Goal: Task Accomplishment & Management: Complete application form

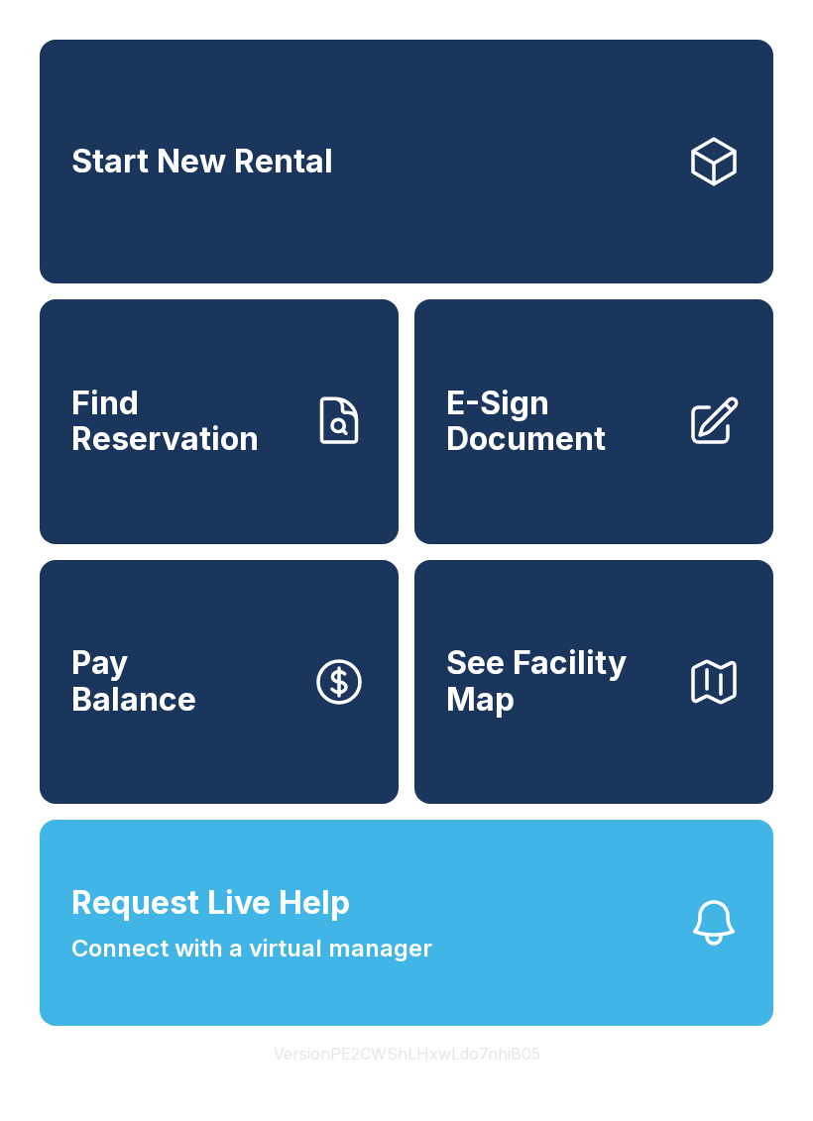
click at [180, 420] on span "Find Reservation" at bounding box center [183, 422] width 224 height 72
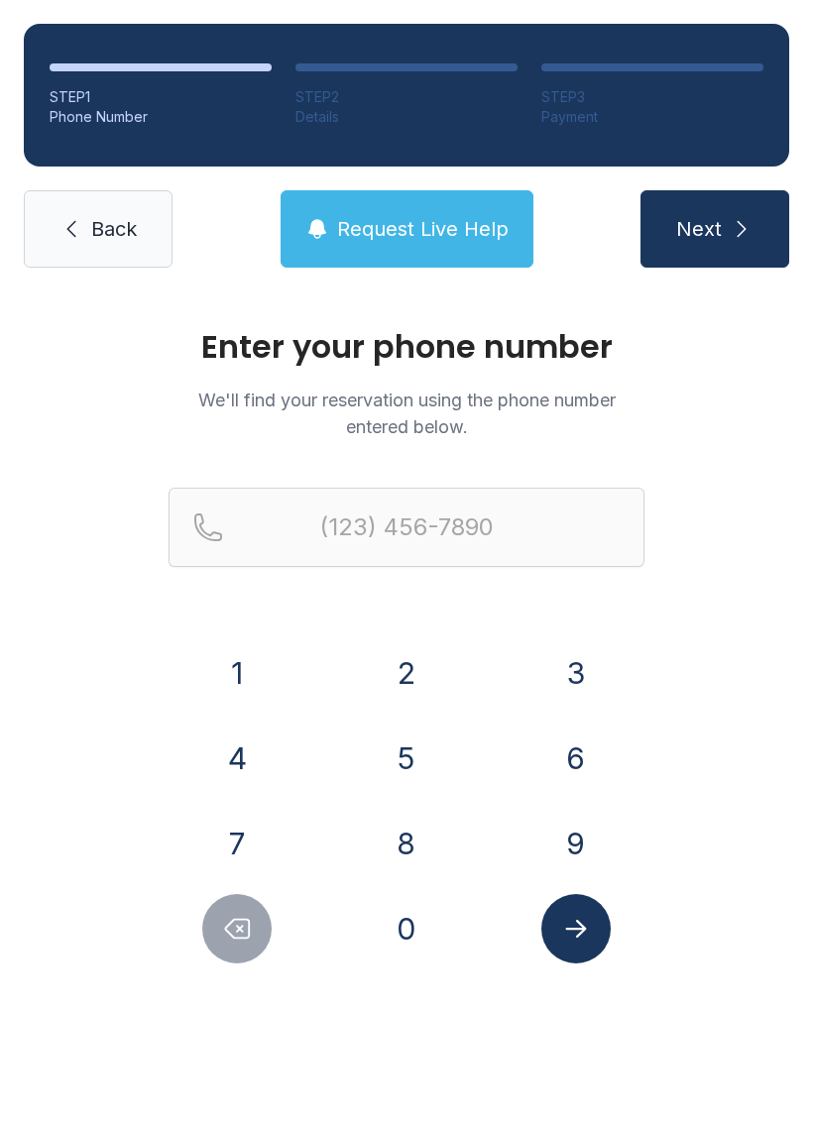
click at [399, 820] on button "8" at bounding box center [406, 843] width 69 height 69
click at [236, 742] on button "4" at bounding box center [236, 758] width 69 height 69
click at [571, 678] on button "3" at bounding box center [575, 673] width 69 height 69
click at [570, 678] on button "3" at bounding box center [575, 673] width 69 height 69
click at [430, 759] on button "5" at bounding box center [406, 758] width 69 height 69
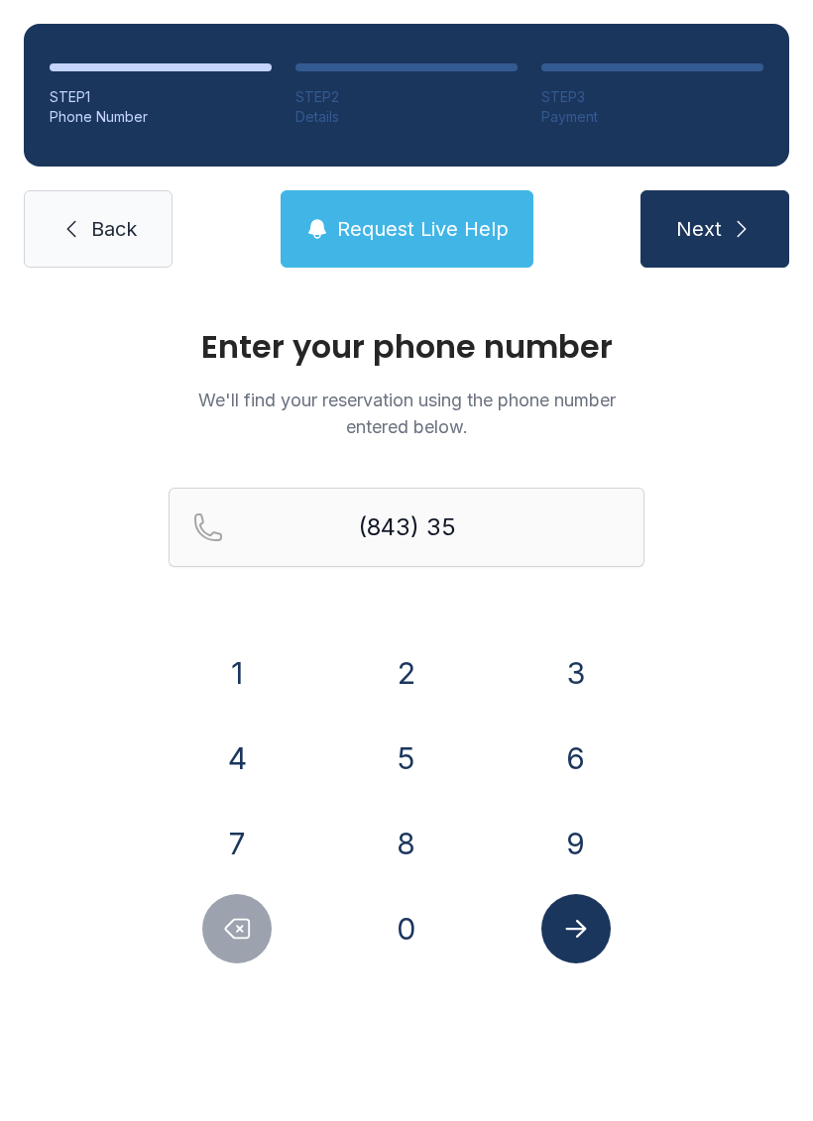
click at [556, 679] on button "3" at bounding box center [575, 673] width 69 height 69
click at [574, 848] on button "9" at bounding box center [575, 843] width 69 height 69
click at [576, 762] on button "6" at bounding box center [575, 758] width 69 height 69
click at [593, 679] on button "3" at bounding box center [575, 673] width 69 height 69
click at [410, 663] on button "2" at bounding box center [406, 673] width 69 height 69
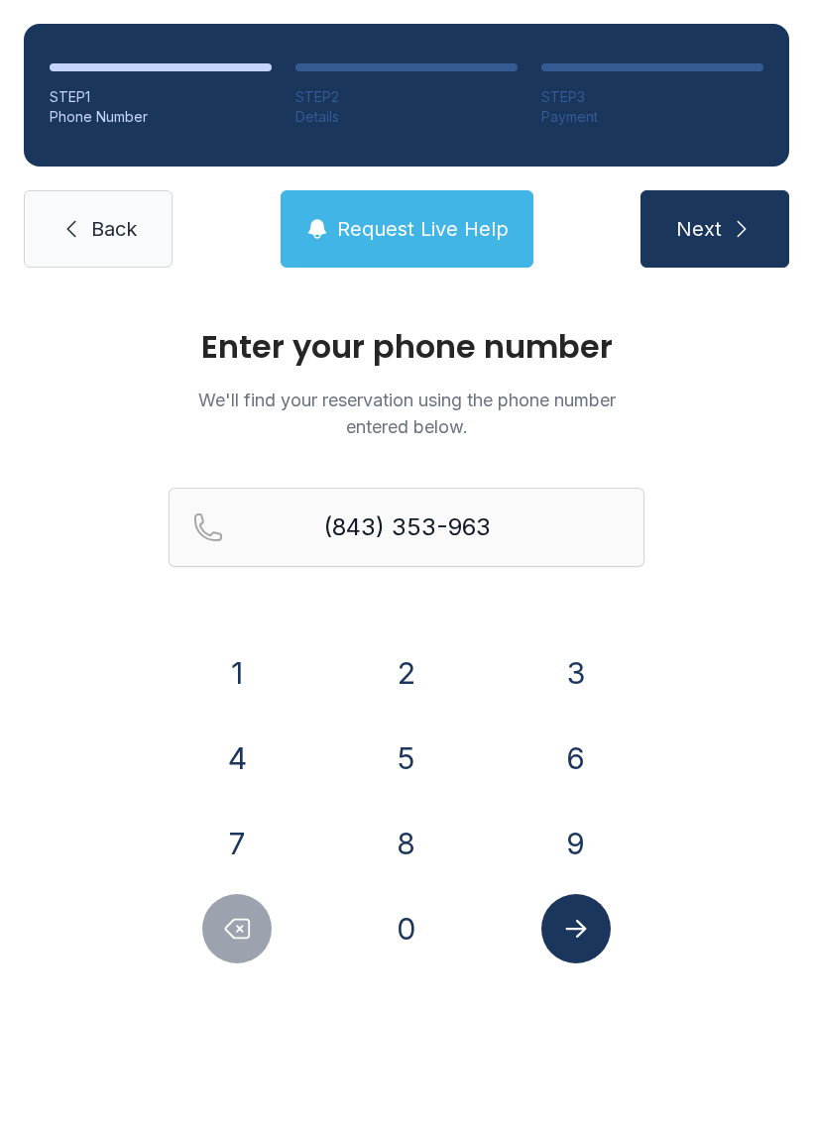
type input "[PHONE_NUMBER]"
click at [586, 932] on icon "Submit lookup form" at bounding box center [576, 929] width 30 height 30
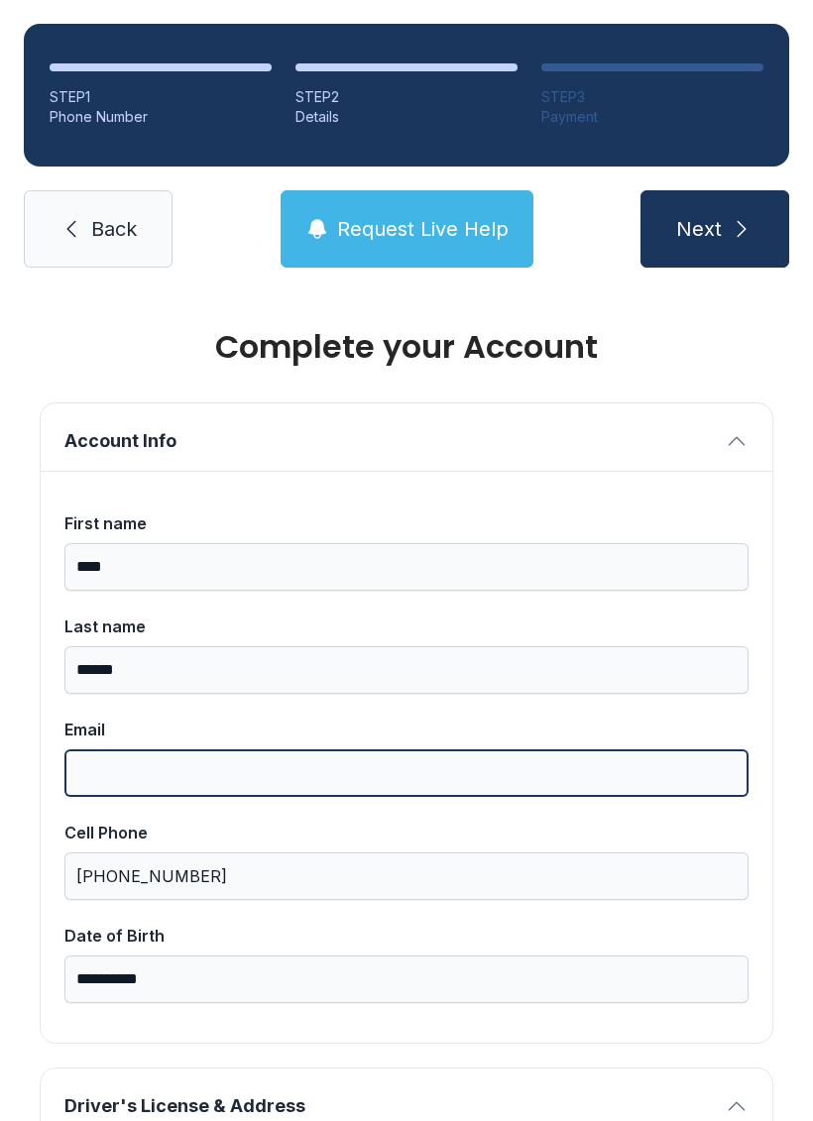
click at [208, 772] on input "Email" at bounding box center [406, 774] width 684 height 48
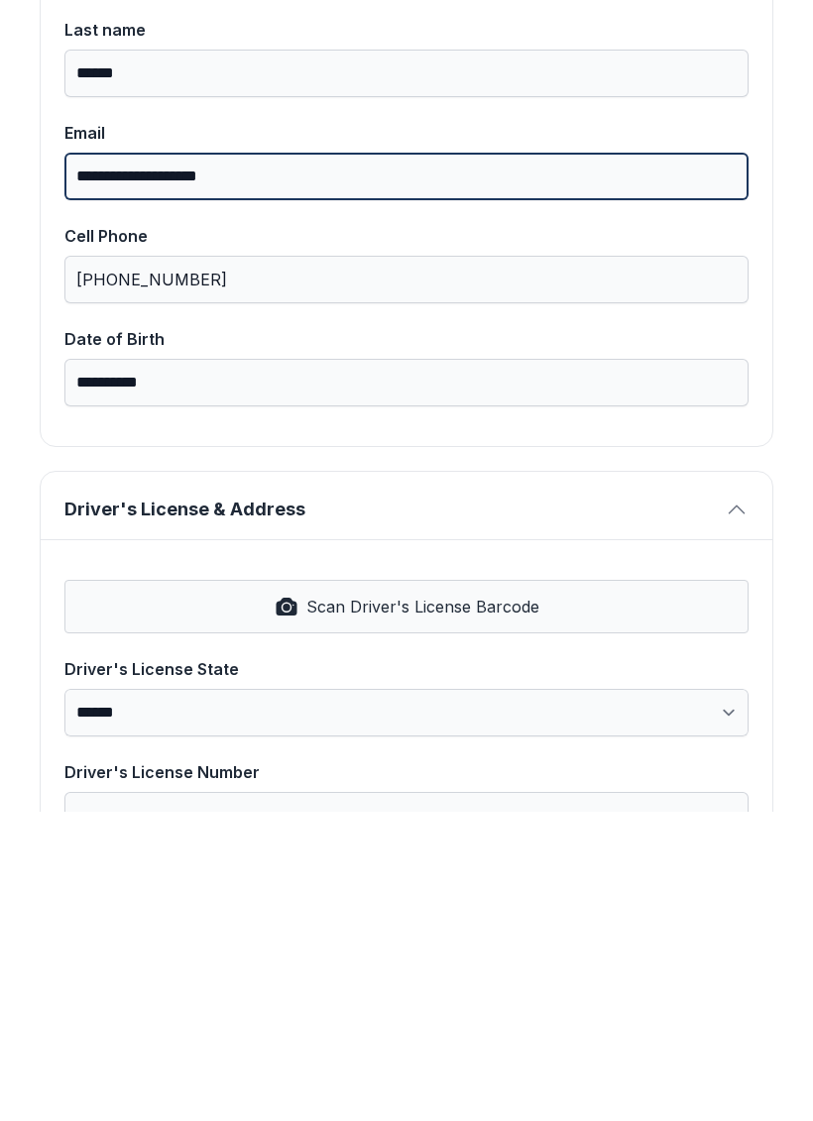
scroll to position [307, 0]
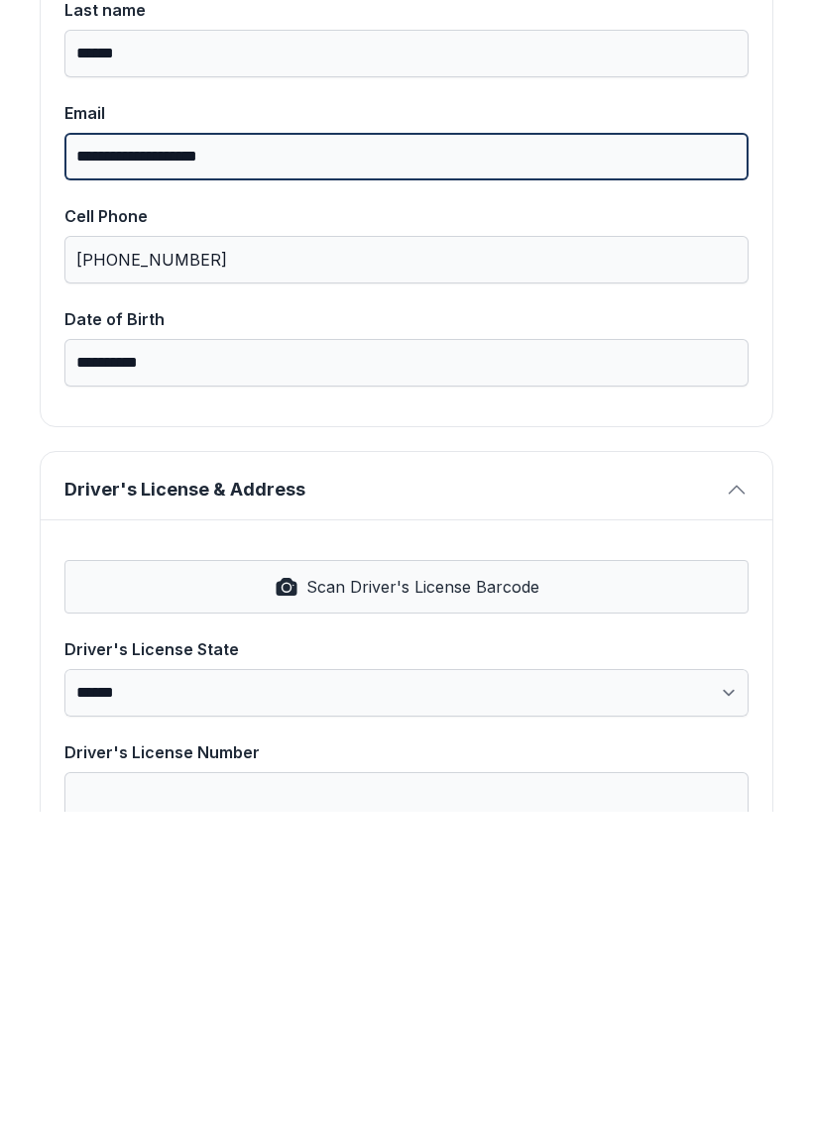
type input "**********"
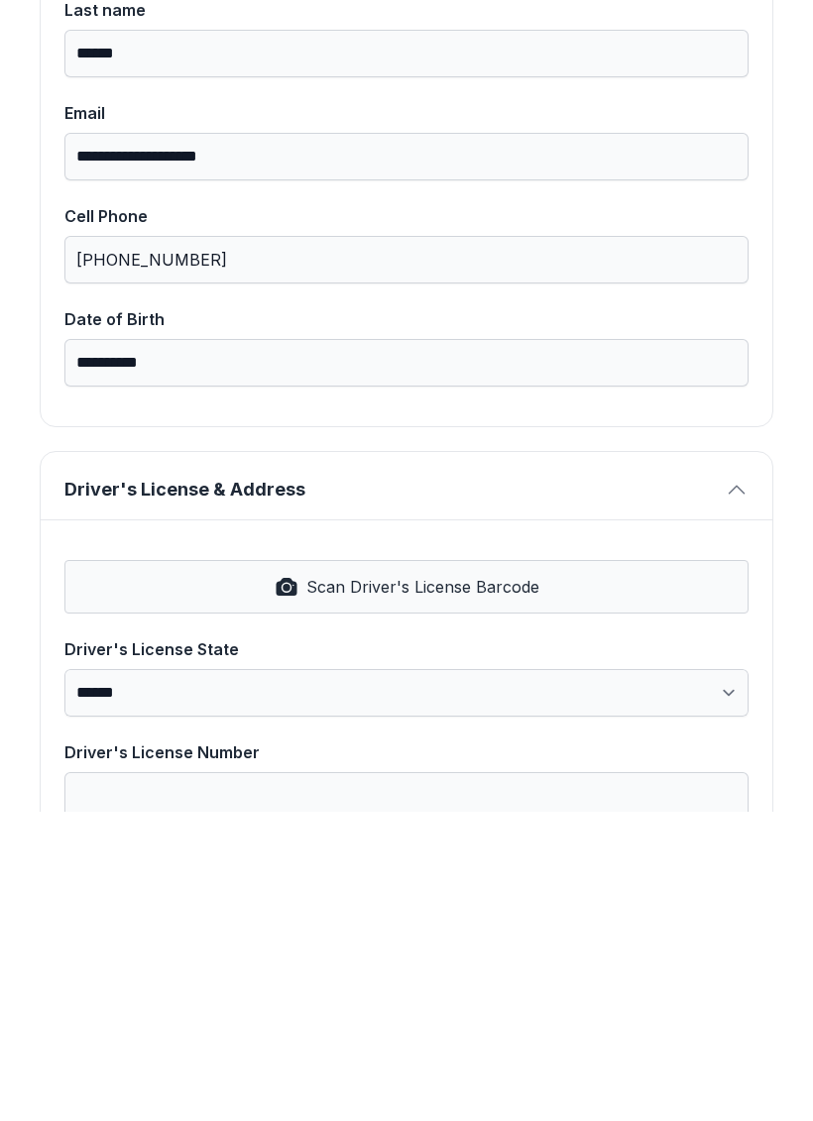
click at [375, 884] on span "Scan Driver's License Barcode" at bounding box center [422, 896] width 233 height 24
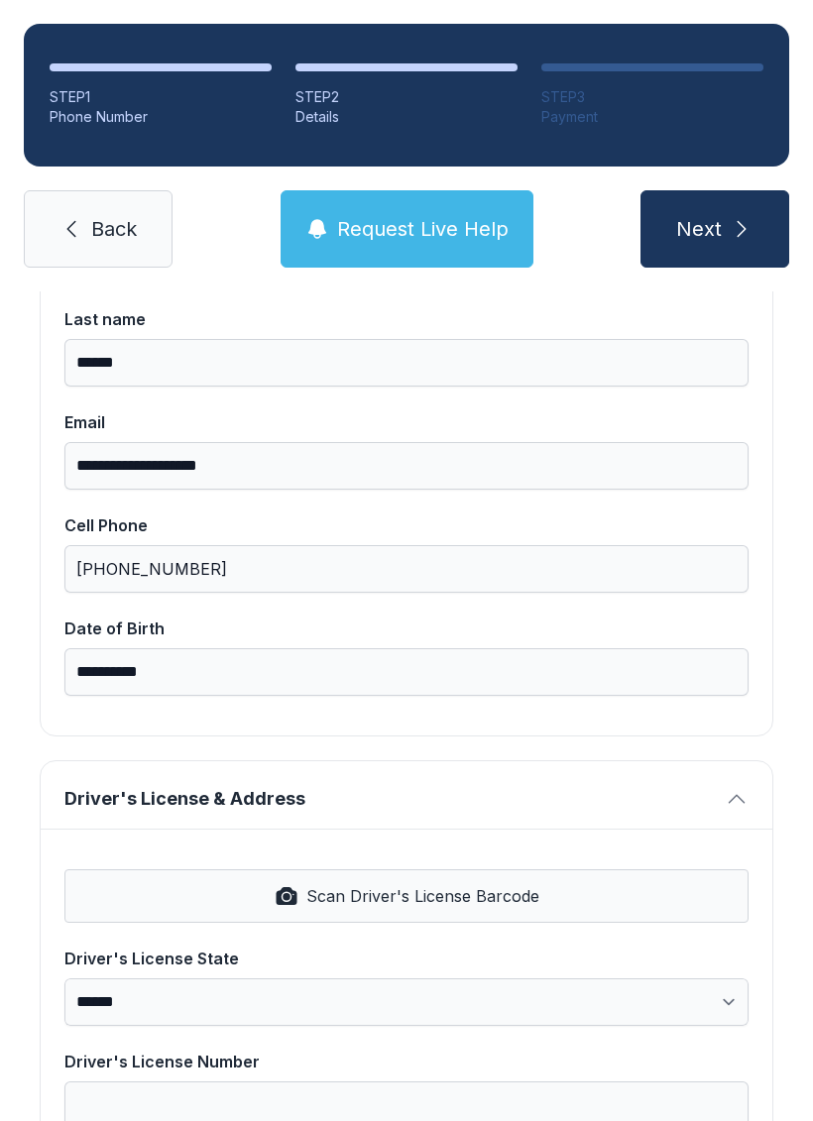
select select "**"
type input "*******"
type input "**********"
select select "**"
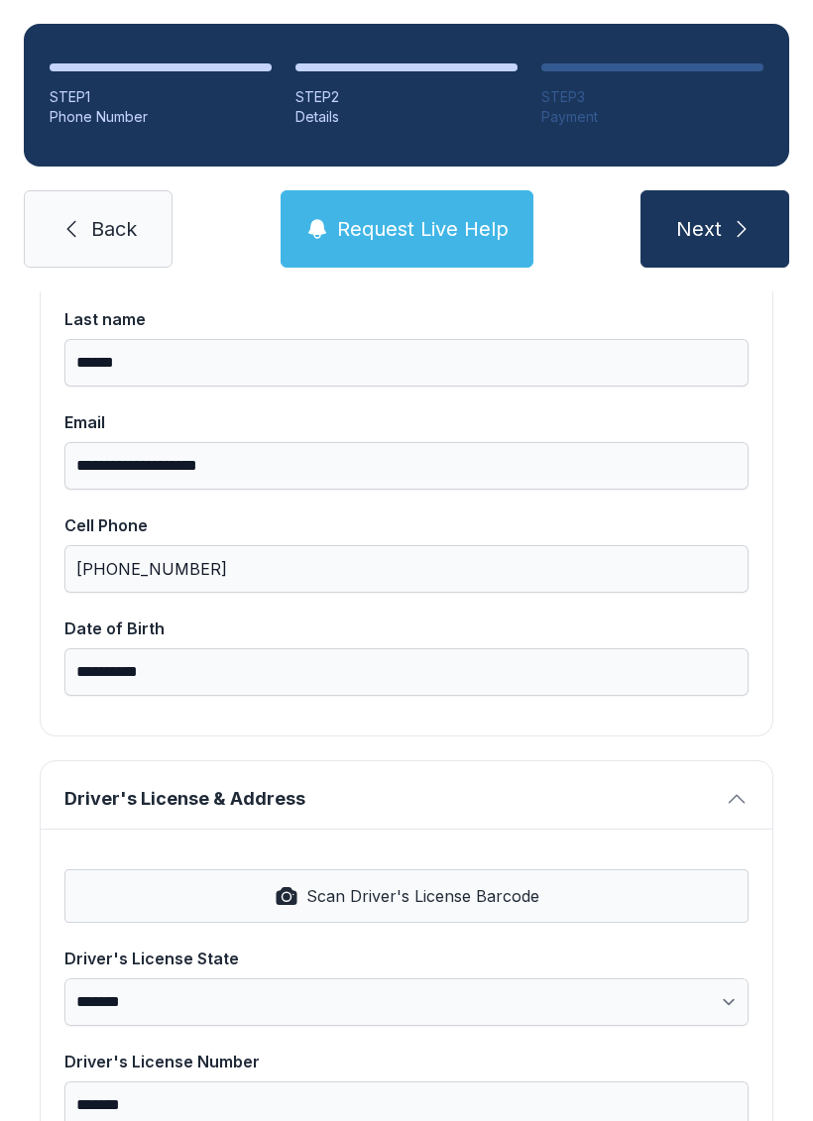
type input "*****"
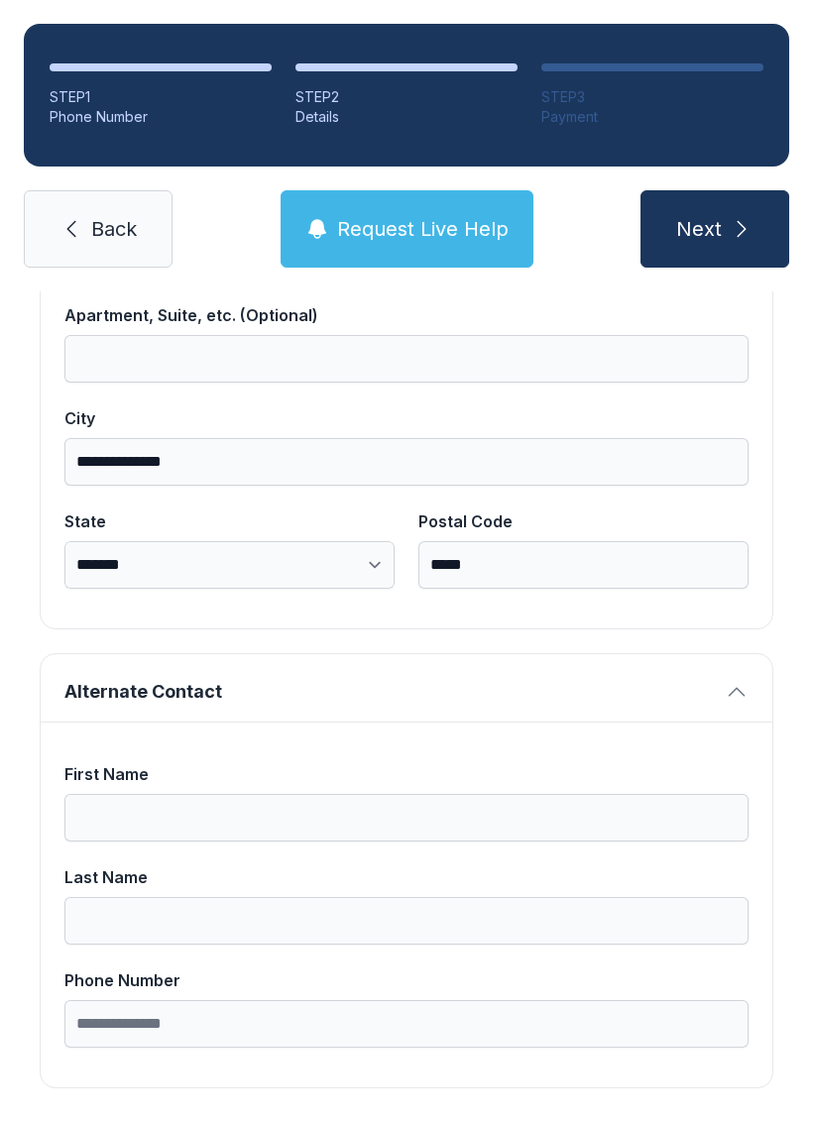
scroll to position [1258, 0]
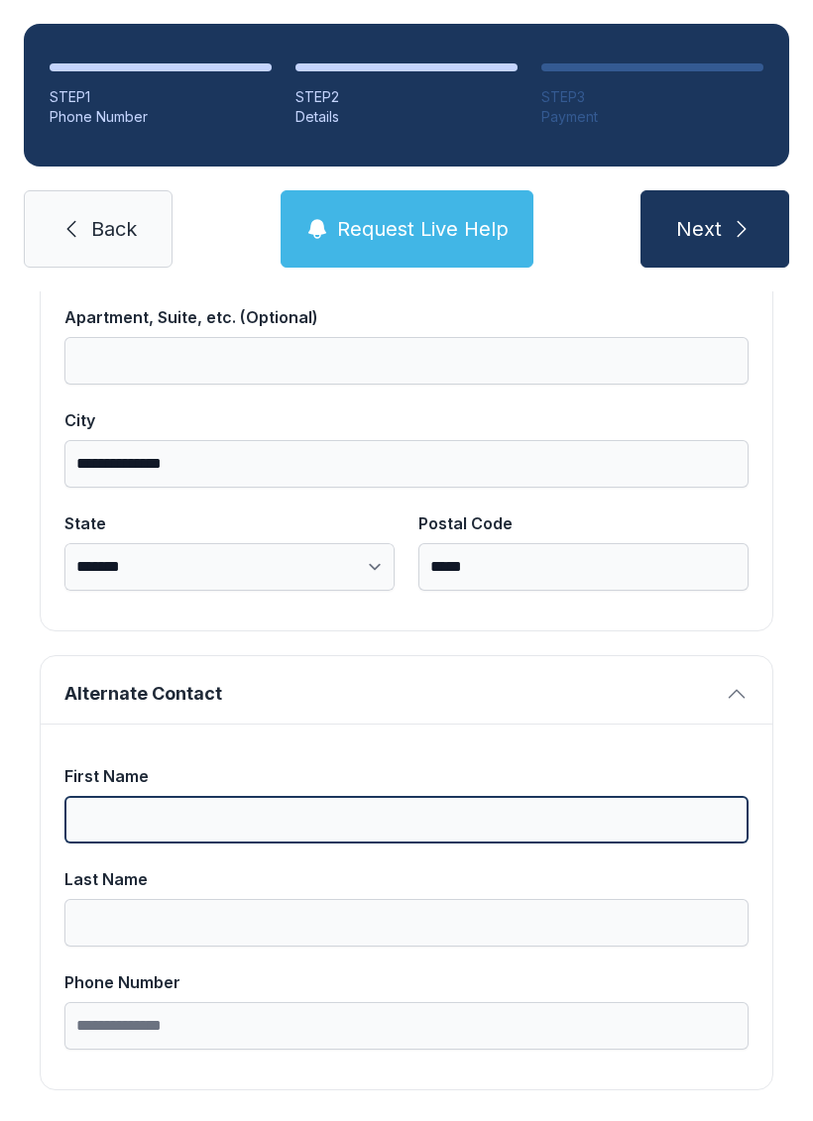
click at [174, 796] on input "First Name" at bounding box center [406, 820] width 684 height 48
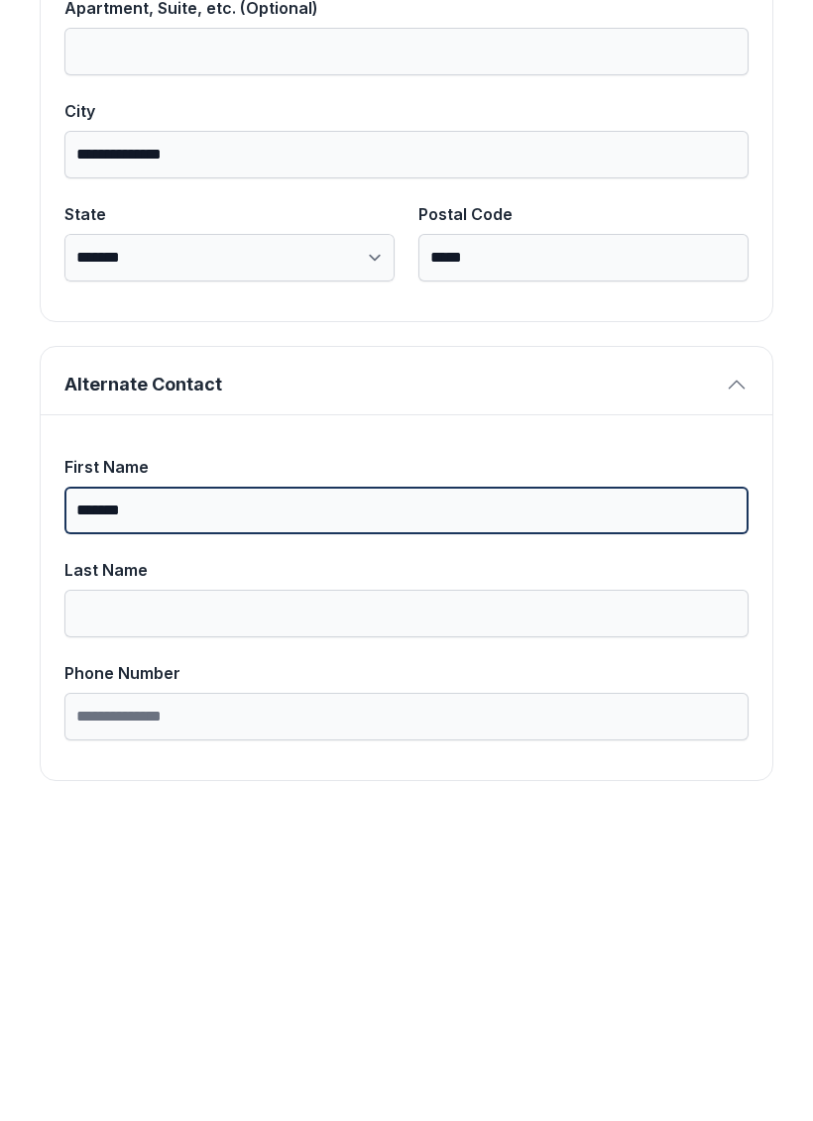
type input "*******"
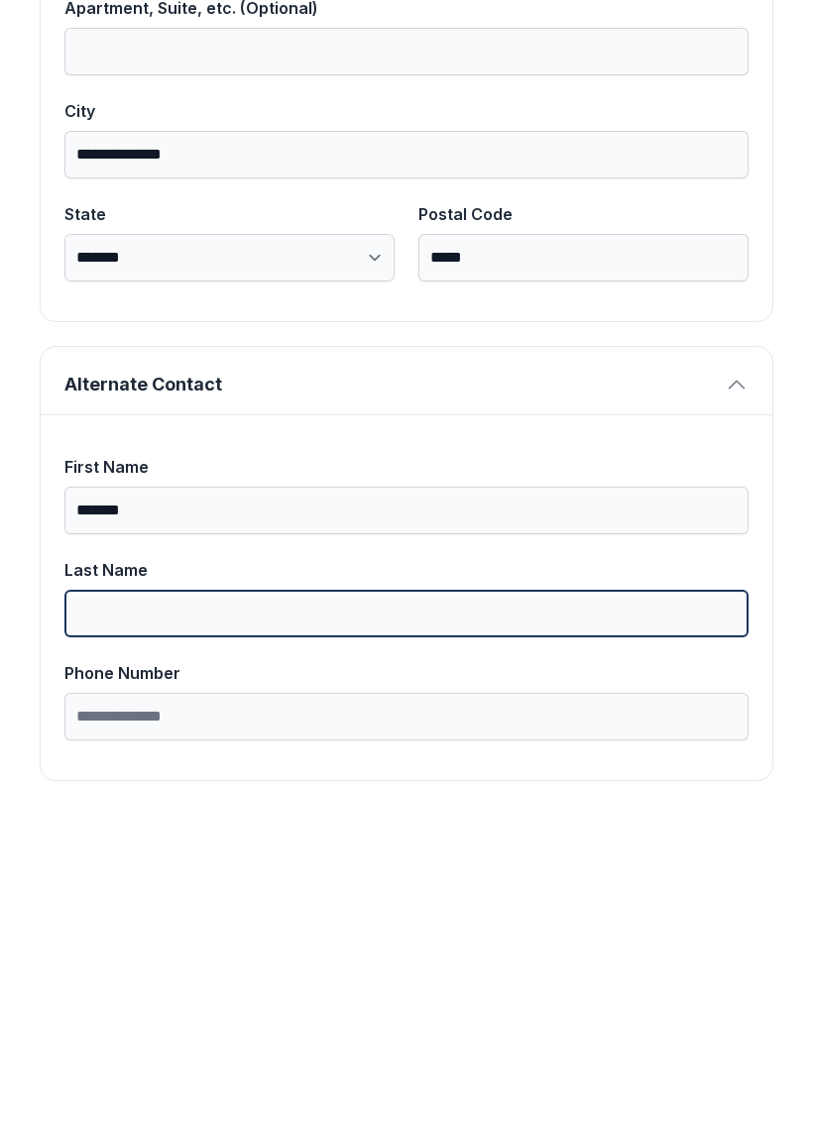
click at [291, 899] on input "Last Name" at bounding box center [406, 923] width 684 height 48
type input "******"
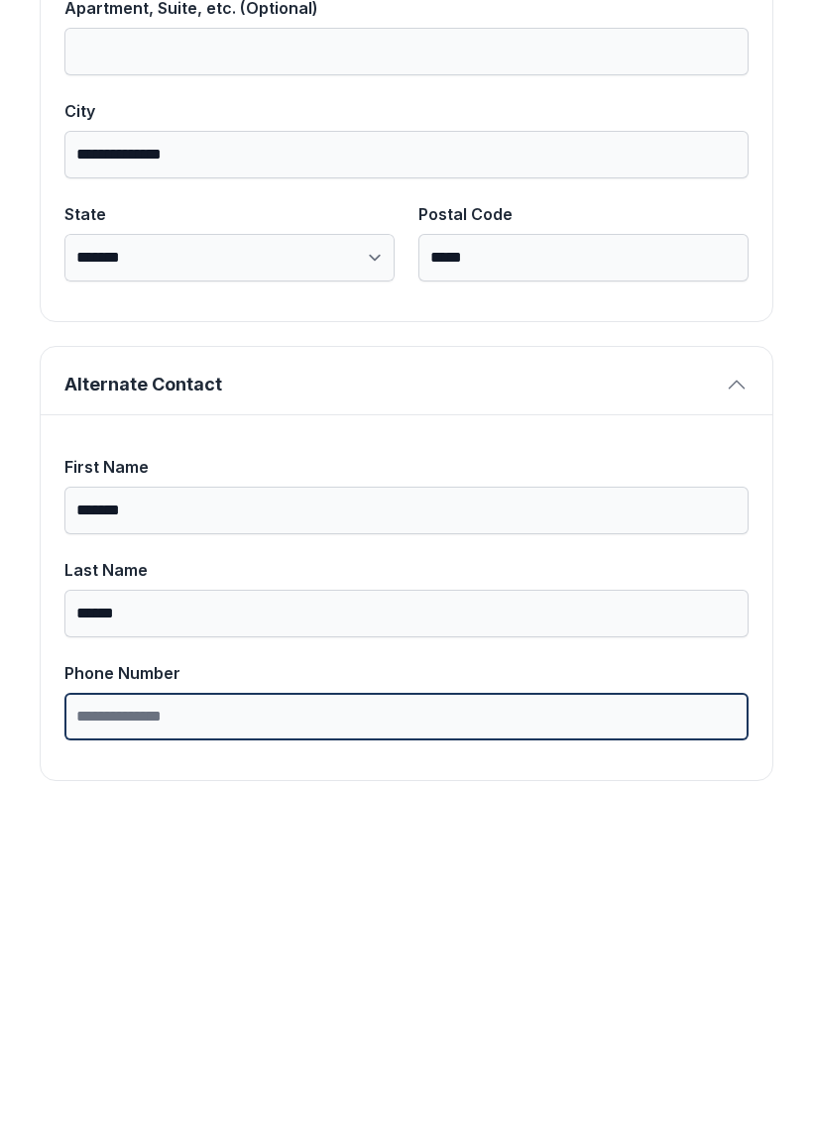
click at [205, 1002] on input "Phone Number" at bounding box center [406, 1026] width 684 height 48
type input "**********"
click at [714, 190] on button "Next" at bounding box center [714, 228] width 149 height 77
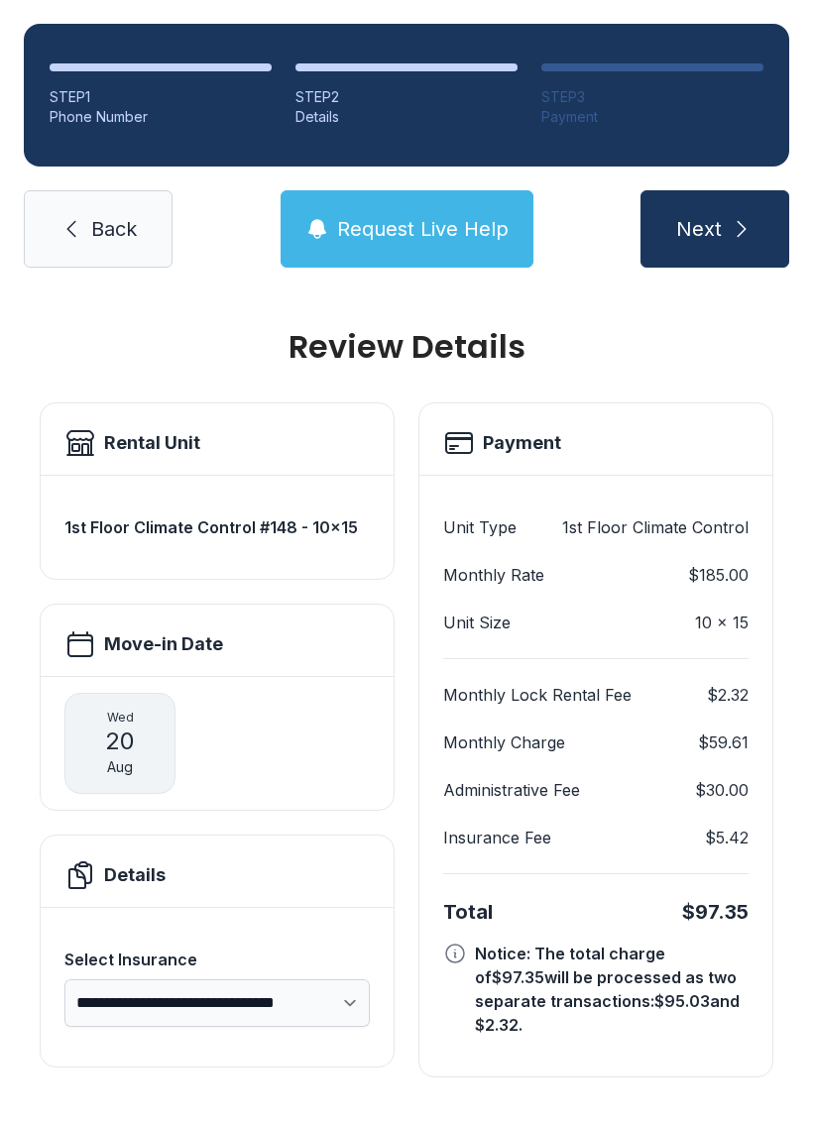
click at [424, 190] on button "Request Live Help" at bounding box center [407, 228] width 253 height 77
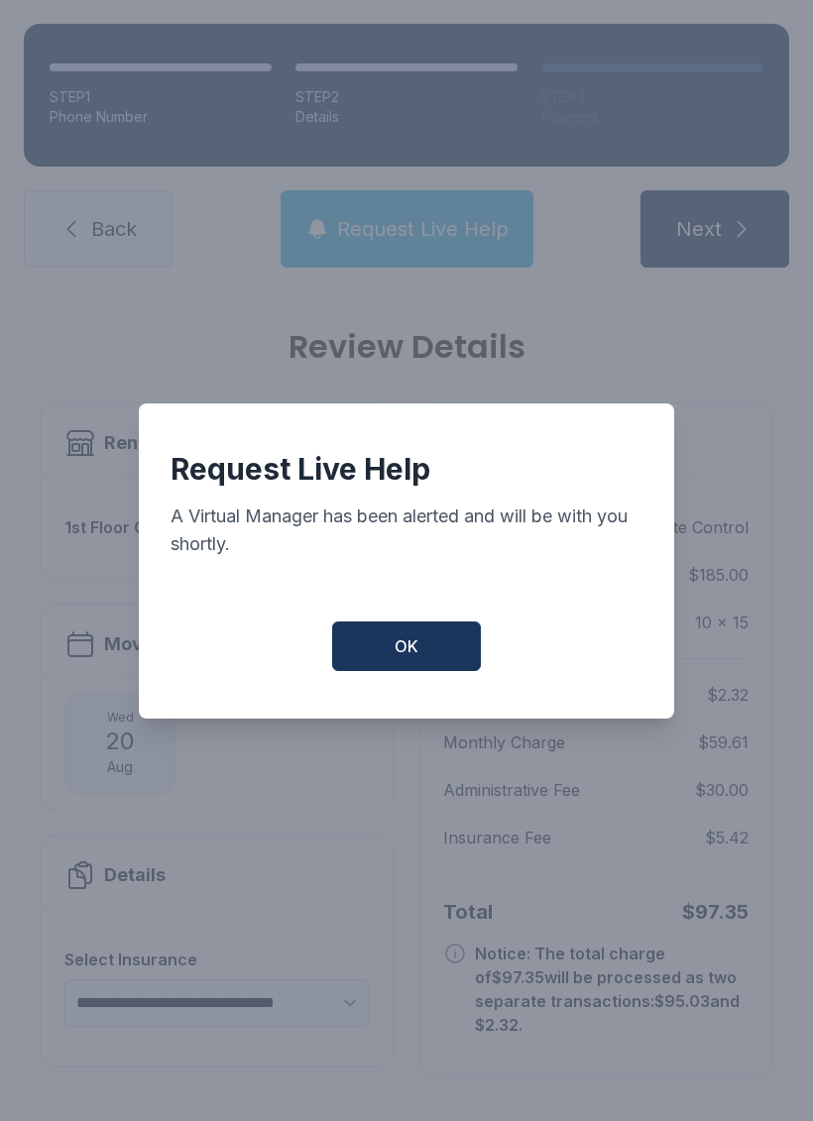
click at [417, 647] on span "OK" at bounding box center [407, 647] width 24 height 24
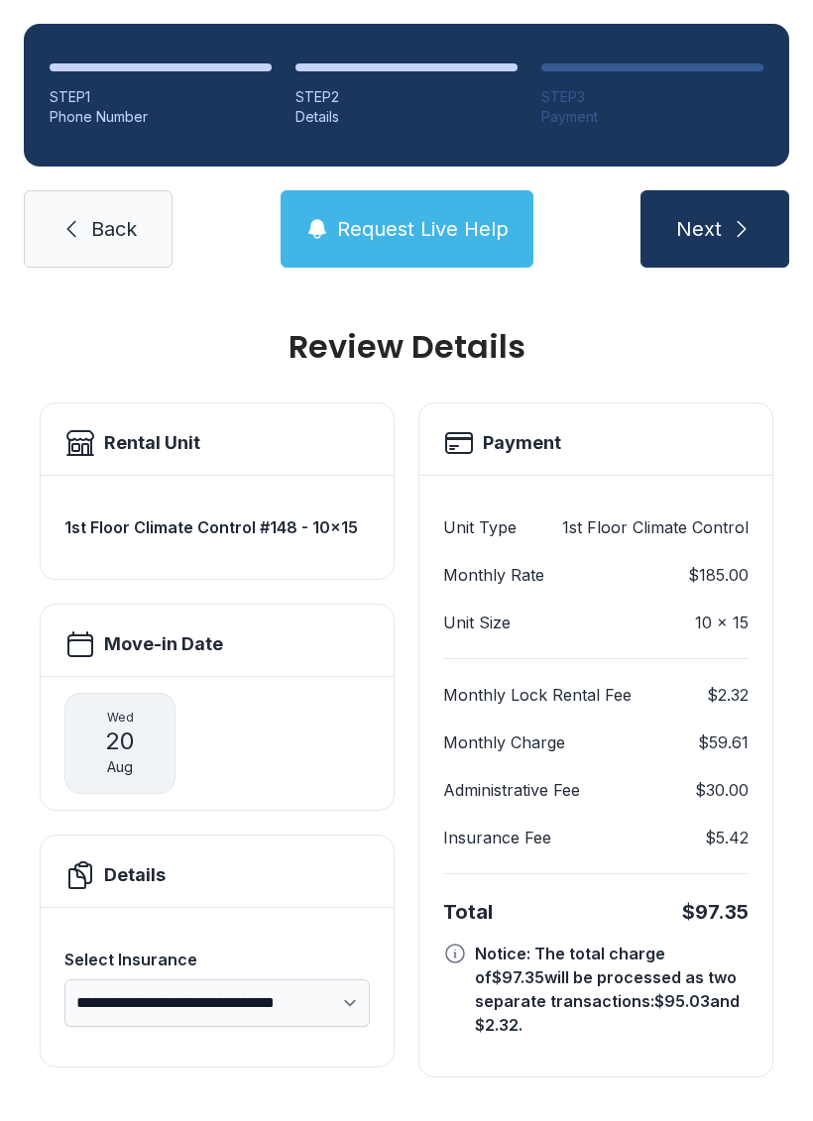
click at [426, 215] on span "Request Live Help" at bounding box center [423, 229] width 172 height 28
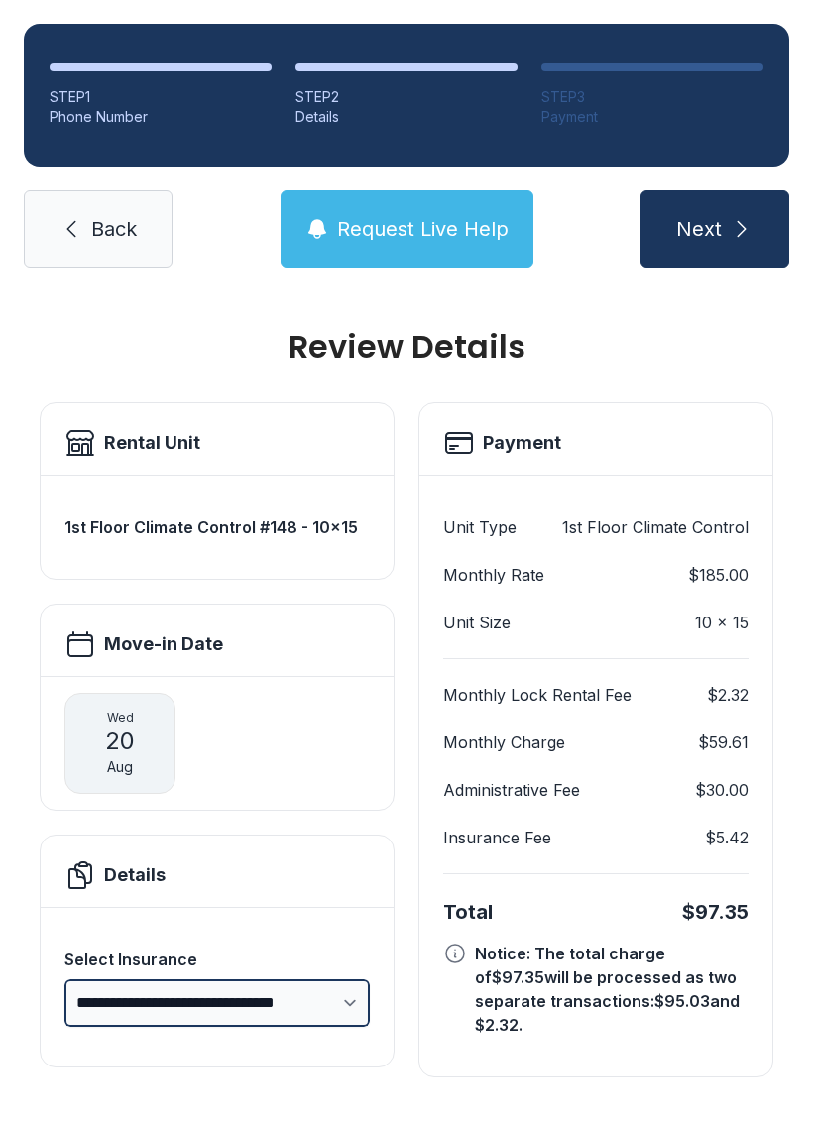
click at [331, 980] on select "**********" at bounding box center [216, 1004] width 305 height 48
click at [322, 980] on select "**********" at bounding box center [216, 1004] width 305 height 48
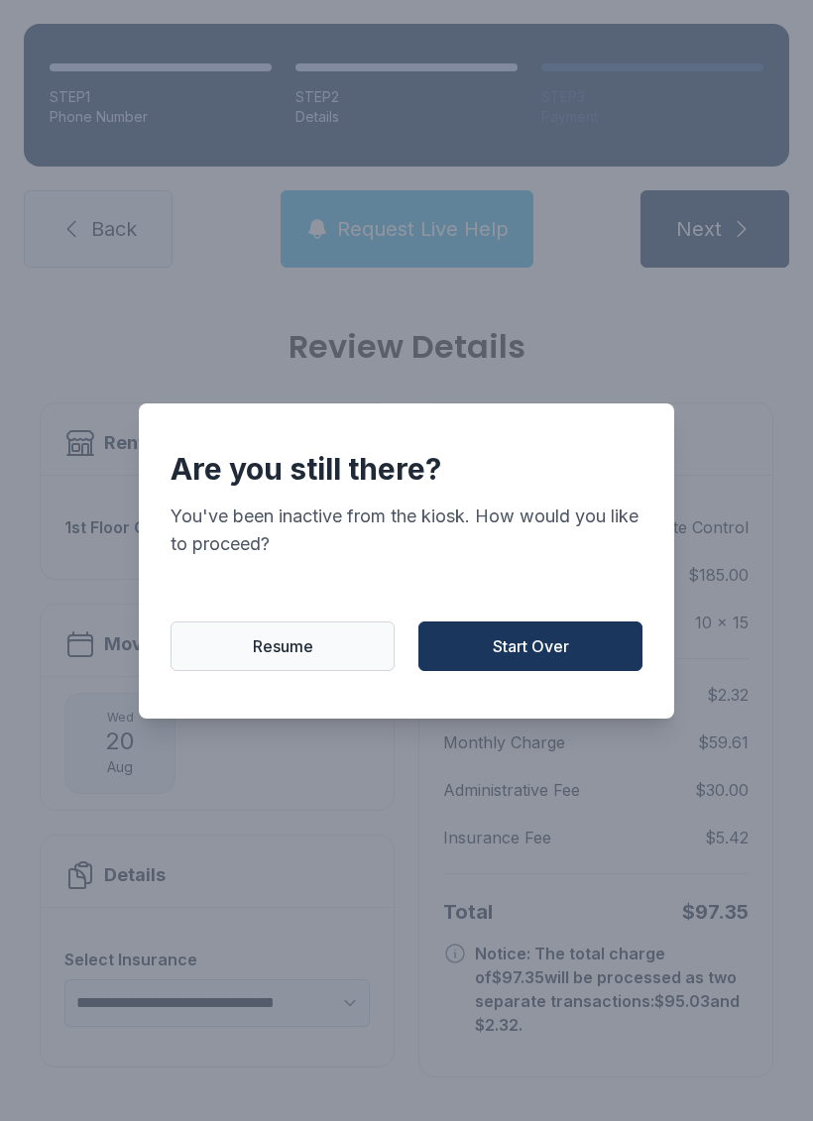
click at [253, 651] on span "Resume" at bounding box center [283, 647] width 60 height 24
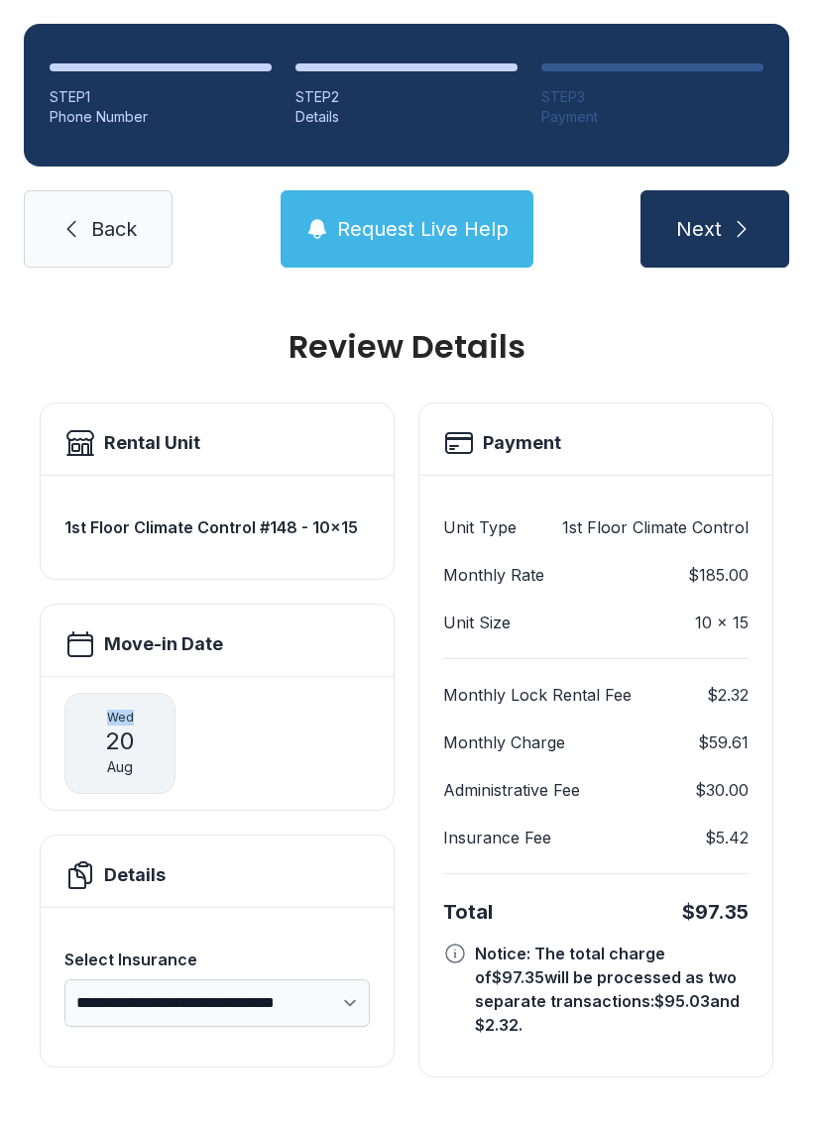
click at [93, 215] on span "Back" at bounding box center [114, 229] width 46 height 28
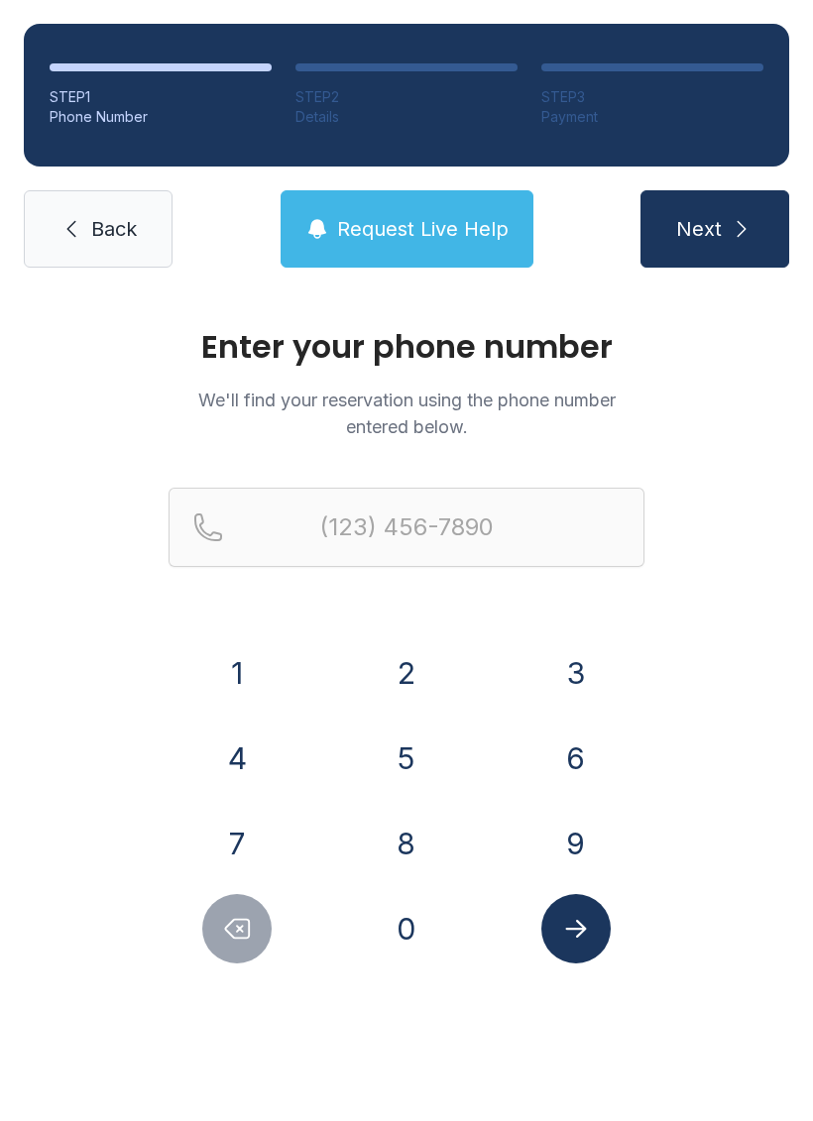
click at [408, 854] on button "8" at bounding box center [406, 843] width 69 height 69
click at [228, 759] on button "4" at bounding box center [236, 758] width 69 height 69
click at [577, 676] on button "3" at bounding box center [575, 673] width 69 height 69
click at [582, 658] on button "3" at bounding box center [575, 673] width 69 height 69
click at [413, 753] on button "5" at bounding box center [406, 758] width 69 height 69
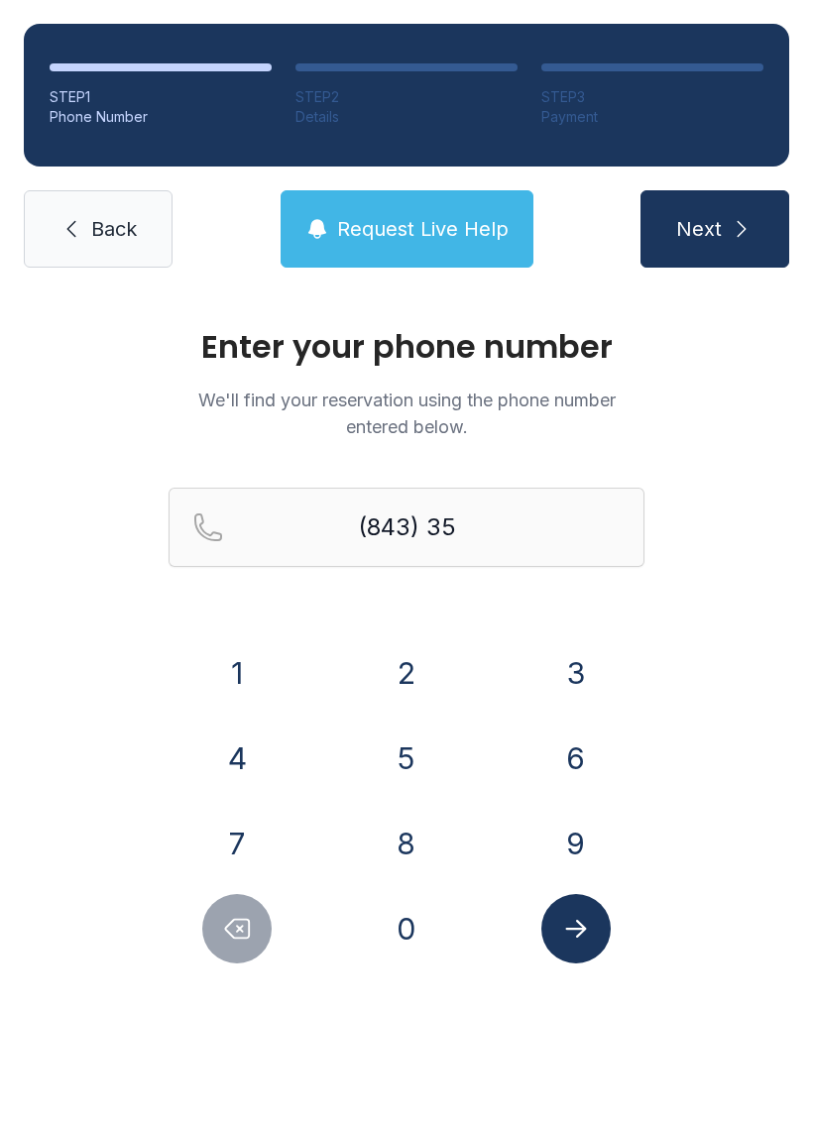
click at [563, 666] on button "3" at bounding box center [575, 673] width 69 height 69
click at [577, 839] on button "9" at bounding box center [575, 843] width 69 height 69
click at [573, 745] on button "6" at bounding box center [575, 758] width 69 height 69
click at [580, 670] on button "3" at bounding box center [575, 673] width 69 height 69
click at [416, 660] on button "2" at bounding box center [406, 673] width 69 height 69
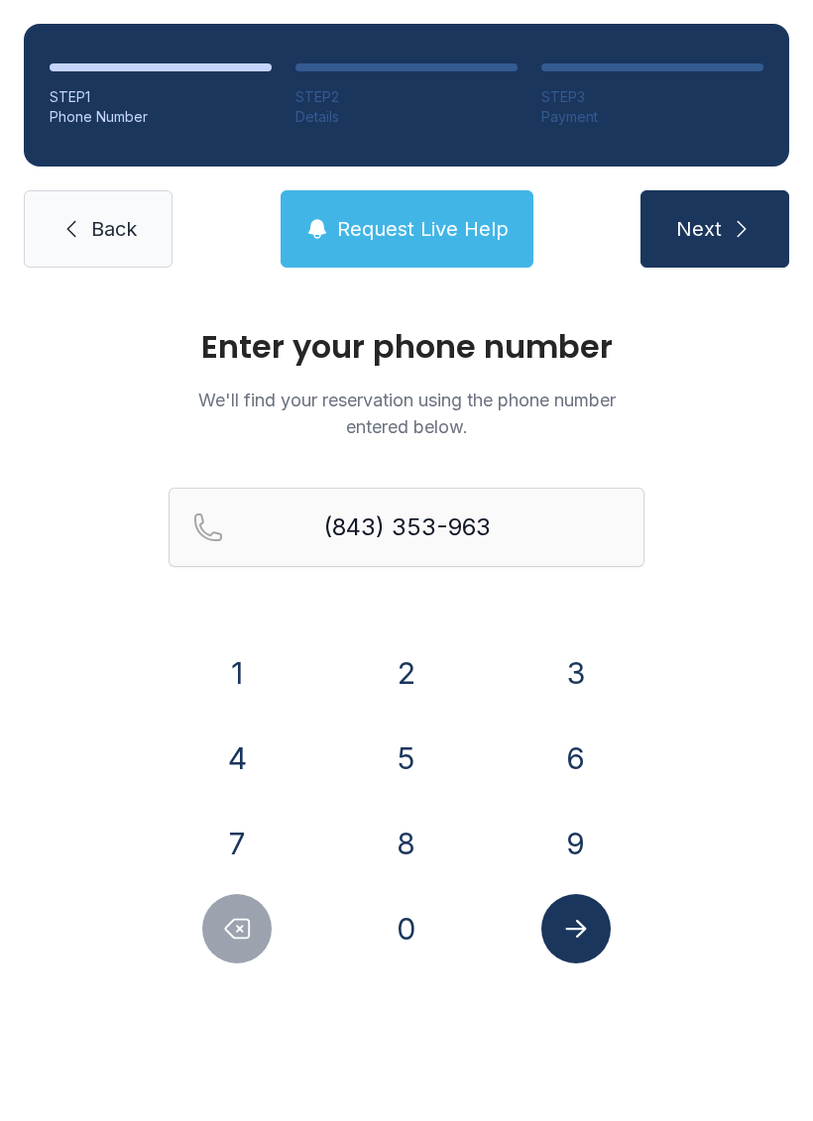
type input "[PHONE_NUMBER]"
click at [581, 927] on icon "Submit lookup form" at bounding box center [576, 929] width 30 height 30
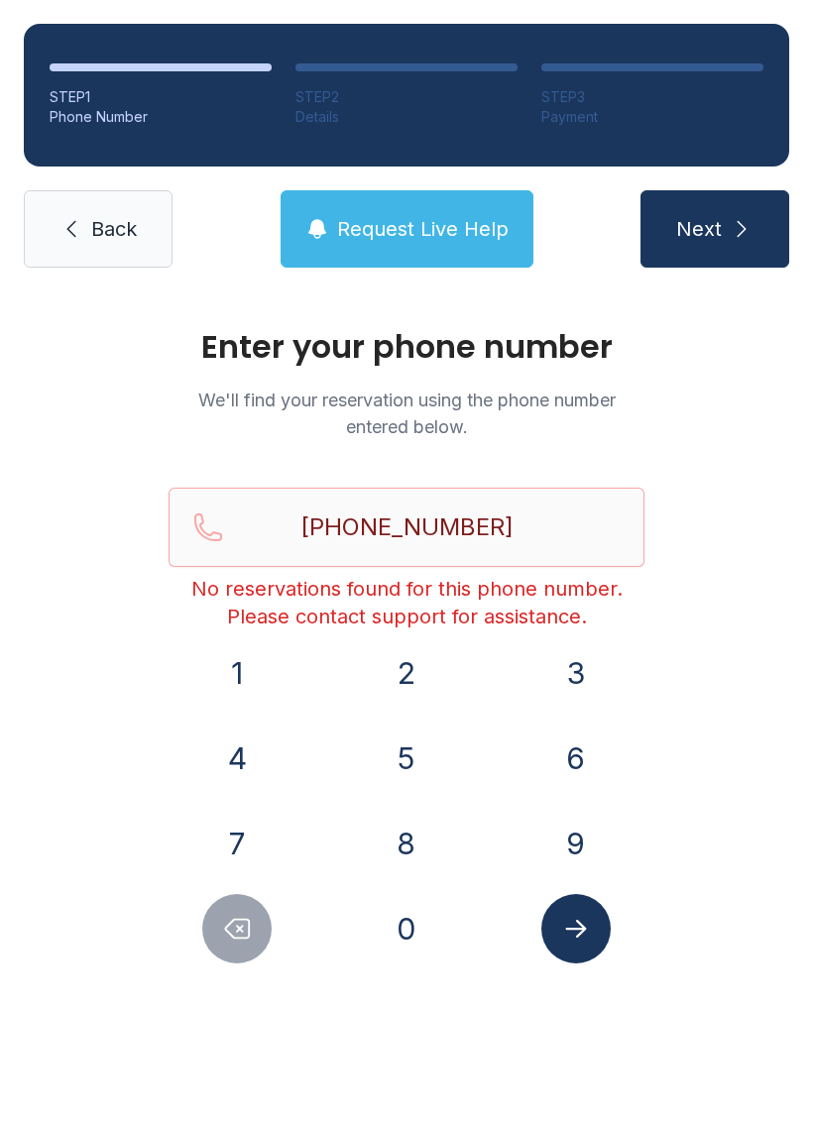
click at [708, 854] on div "Enter your phone number We'll find your reservation using the phone number ente…" at bounding box center [406, 667] width 813 height 752
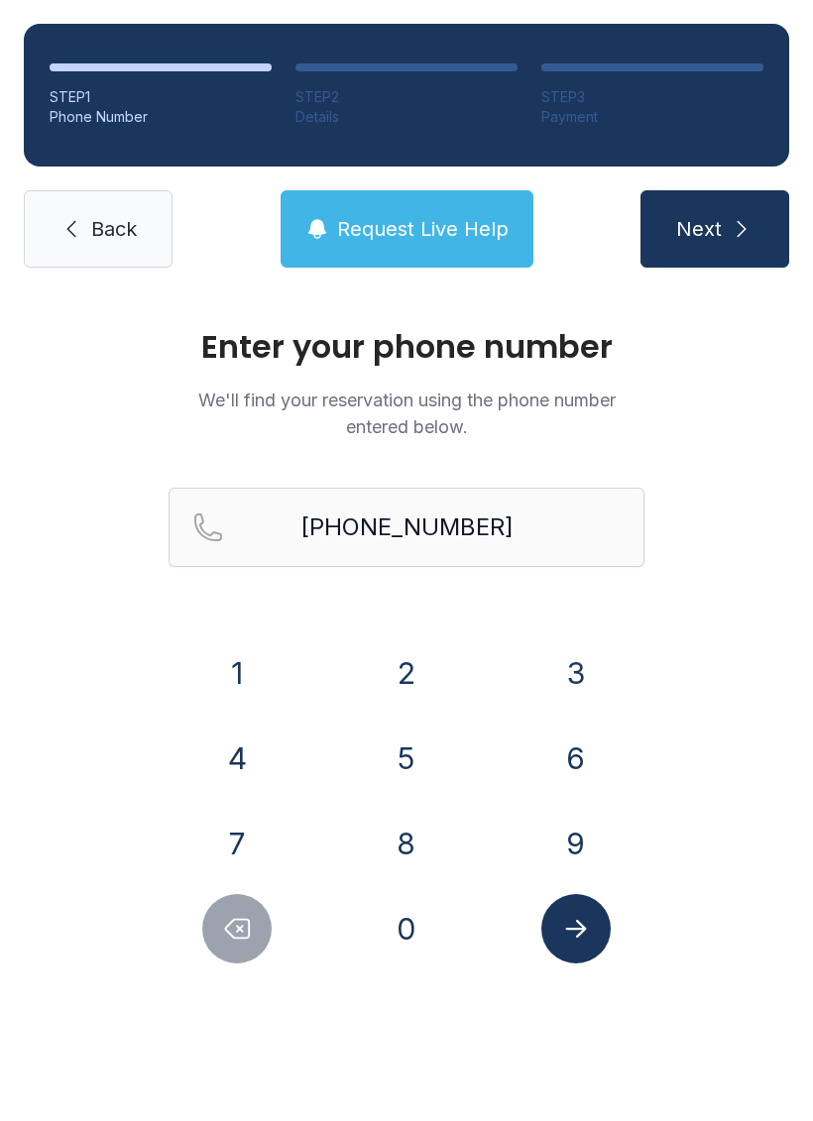
click at [579, 919] on icon "Submit lookup form" at bounding box center [576, 929] width 30 height 30
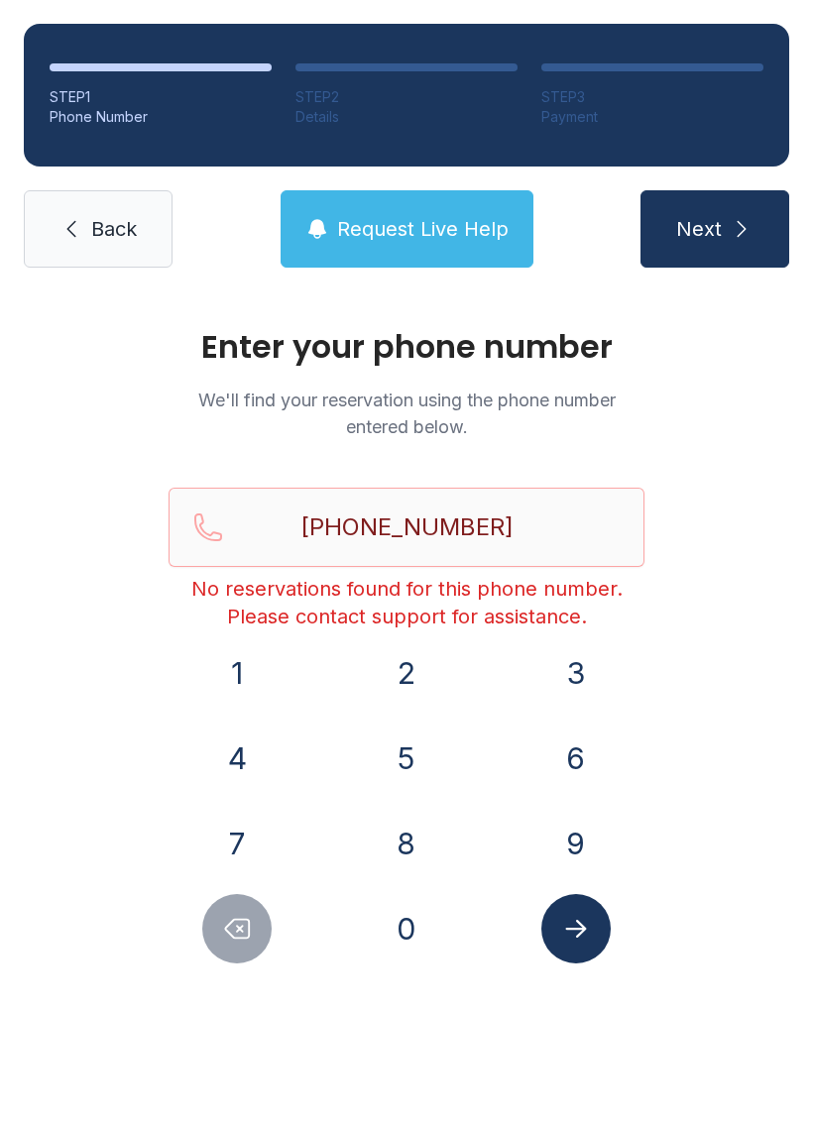
click at [793, 623] on div "Enter your phone number We'll find your reservation using the phone number ente…" at bounding box center [406, 667] width 813 height 752
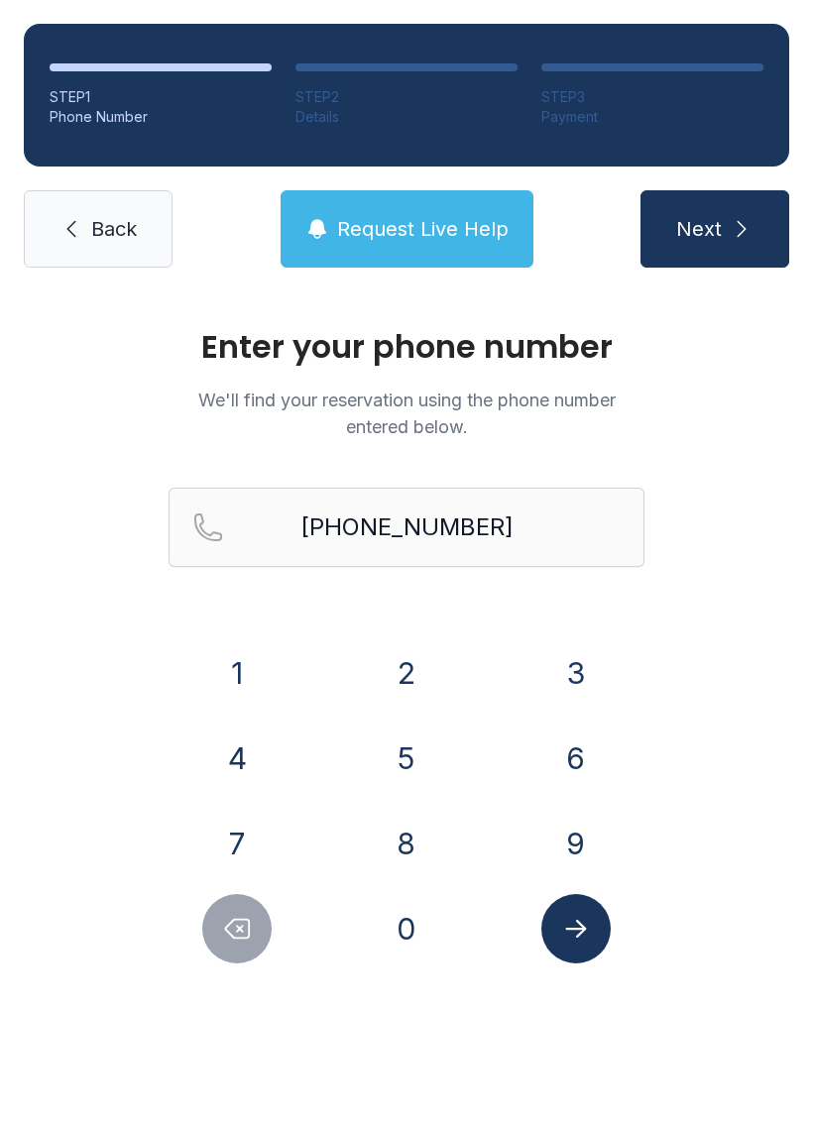
click at [792, 622] on div "Enter your phone number We'll find your reservation using the phone number ente…" at bounding box center [406, 667] width 813 height 752
click at [756, 712] on div "Enter your phone number We'll find your reservation using the phone number ente…" at bounding box center [406, 667] width 813 height 752
click at [401, 1120] on main "Enter your phone number We'll find your reservation using the phone number ente…" at bounding box center [406, 706] width 813 height 830
click at [403, 1084] on main "Enter your phone number We'll find your reservation using the phone number ente…" at bounding box center [406, 706] width 813 height 830
click at [415, 1068] on main "Enter your phone number We'll find your reservation using the phone number ente…" at bounding box center [406, 706] width 813 height 830
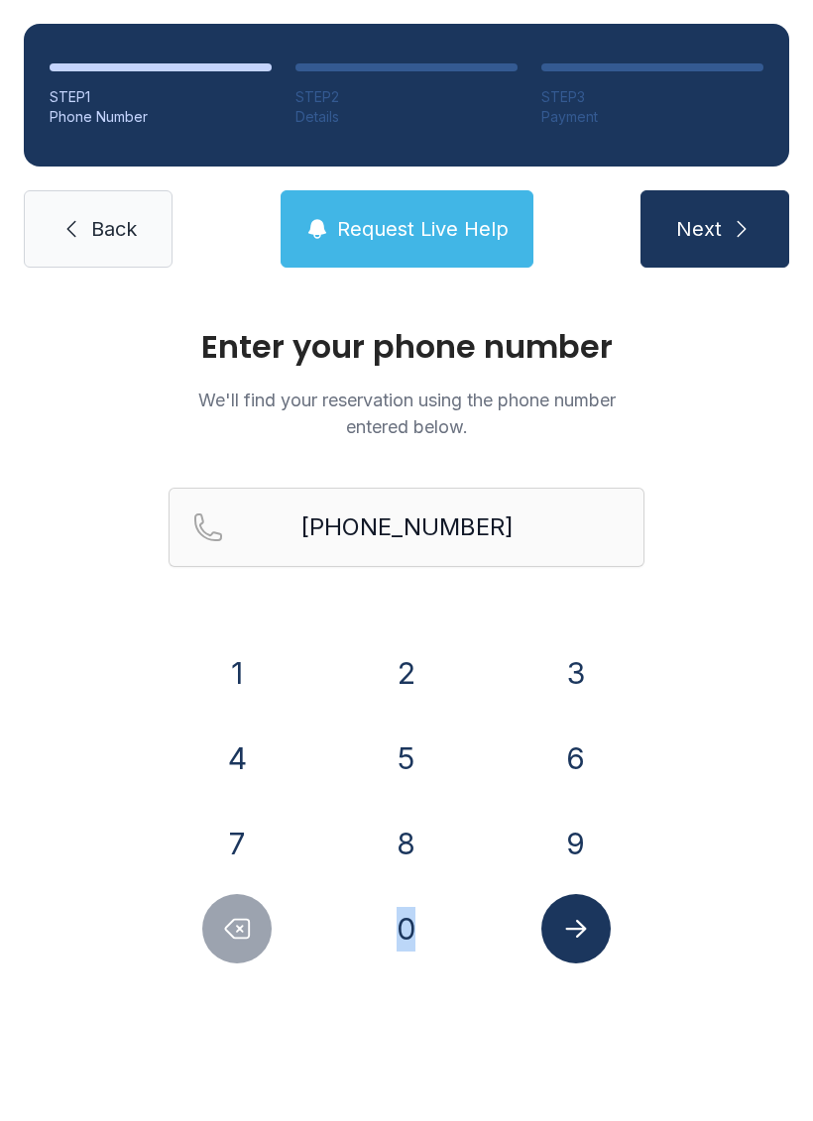
click at [429, 1076] on main "Enter your phone number We'll find your reservation using the phone number ente…" at bounding box center [406, 706] width 813 height 830
click at [459, 423] on p "We'll find your reservation using the phone number entered below." at bounding box center [407, 414] width 476 height 54
click at [76, 232] on icon at bounding box center [71, 229] width 24 height 24
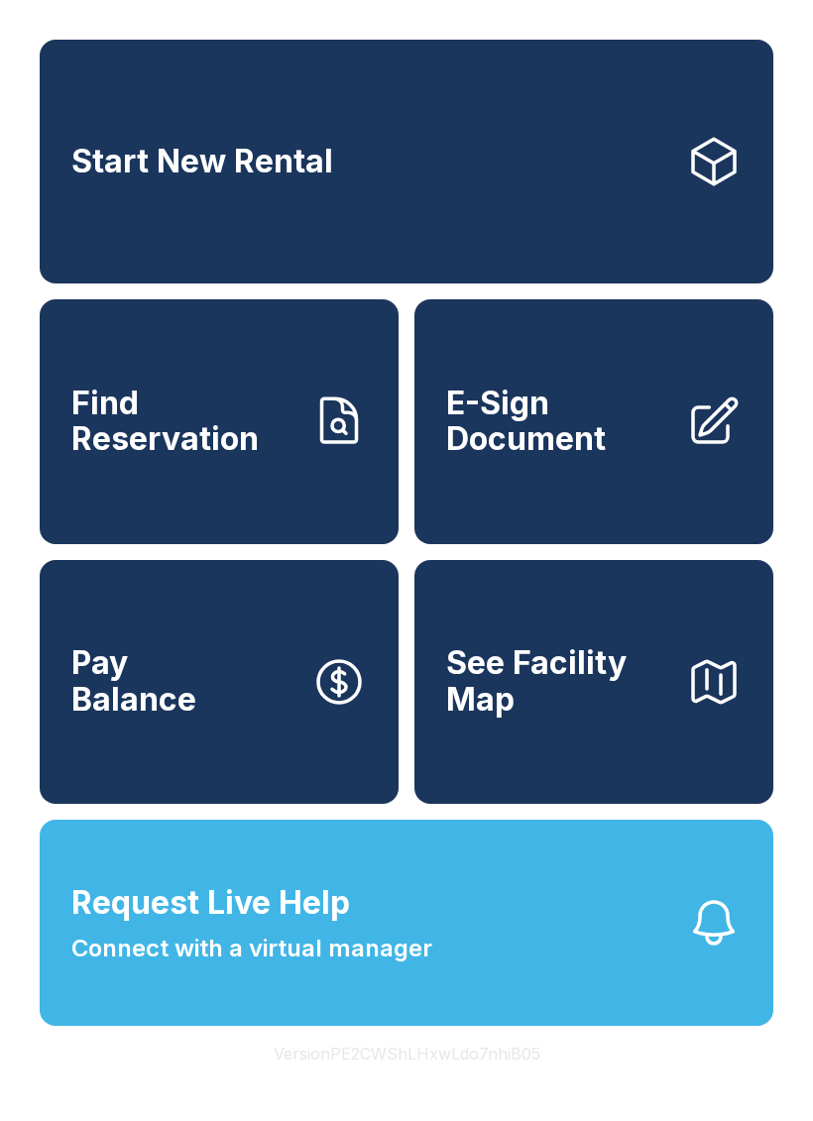
click at [599, 458] on span "E-Sign Document" at bounding box center [558, 422] width 224 height 72
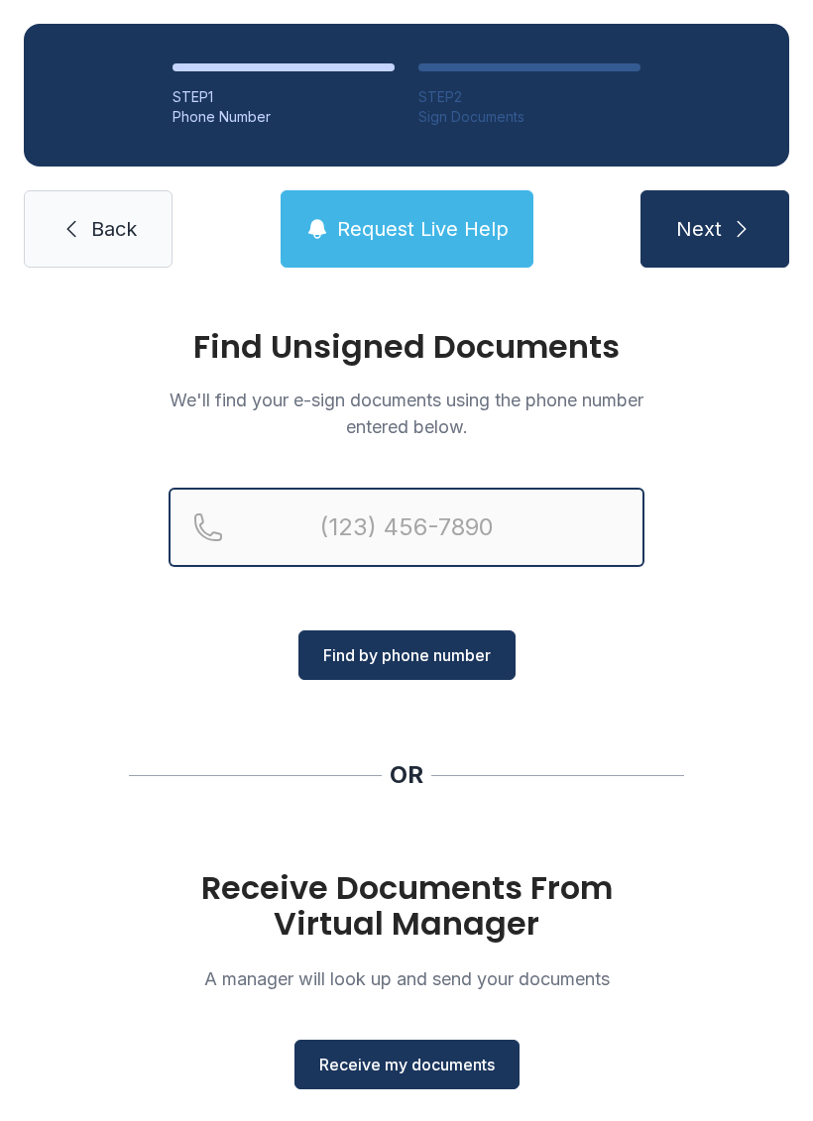
click at [336, 544] on input "Reservation phone number" at bounding box center [407, 527] width 476 height 79
type input "[PHONE_NUMBER]"
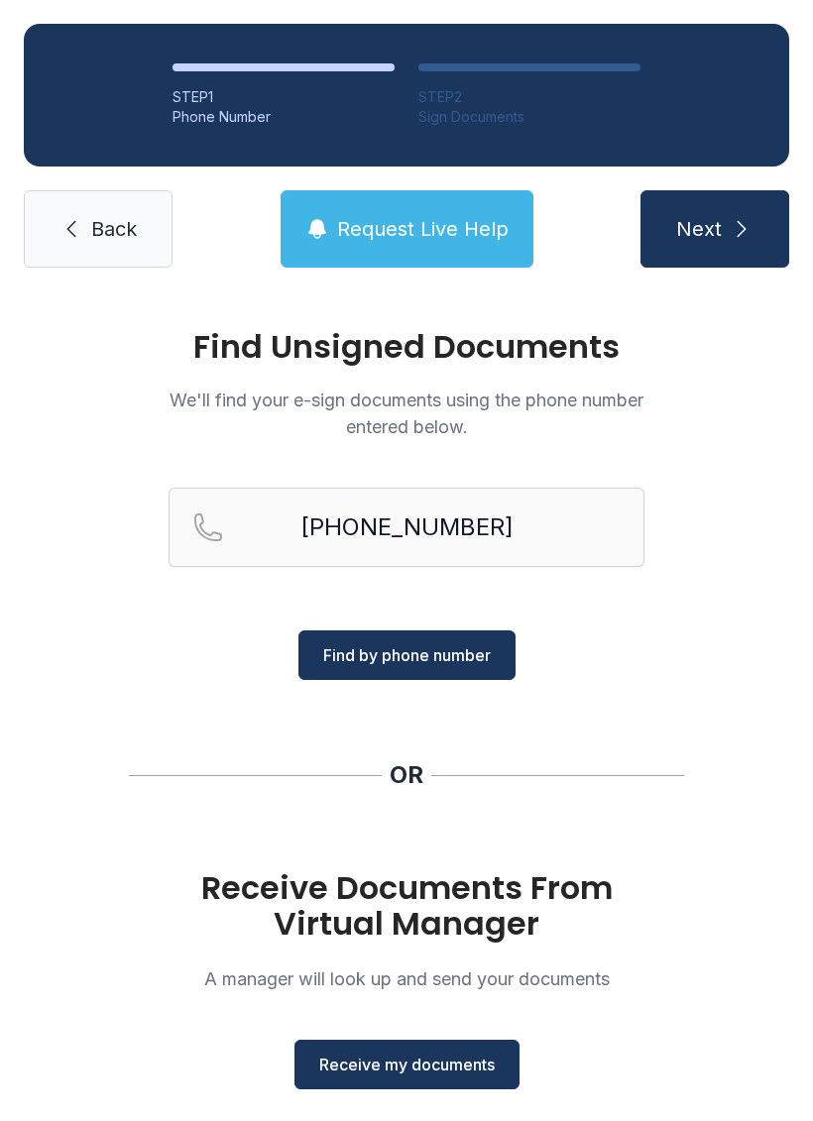
click at [452, 646] on span "Find by phone number" at bounding box center [407, 655] width 168 height 24
click at [454, 1062] on span "Receive my documents" at bounding box center [406, 1065] width 175 height 24
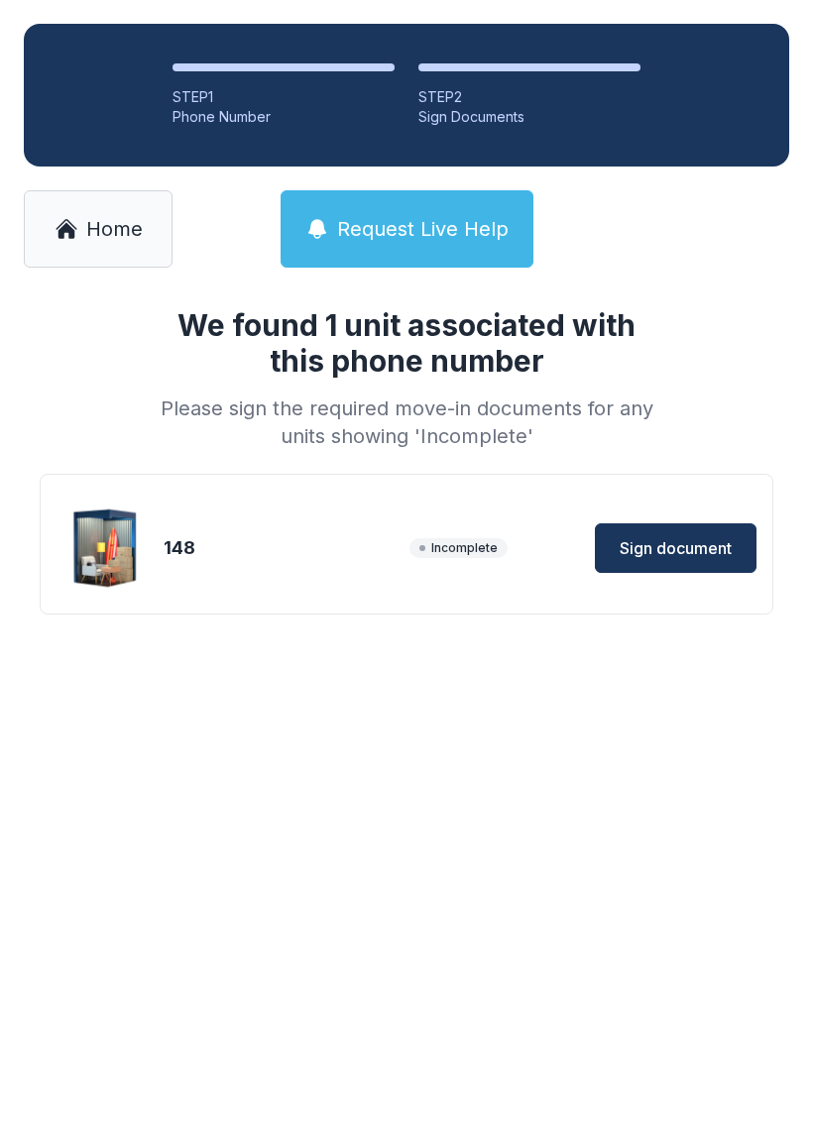
click at [687, 540] on span "Sign document" at bounding box center [676, 548] width 112 height 24
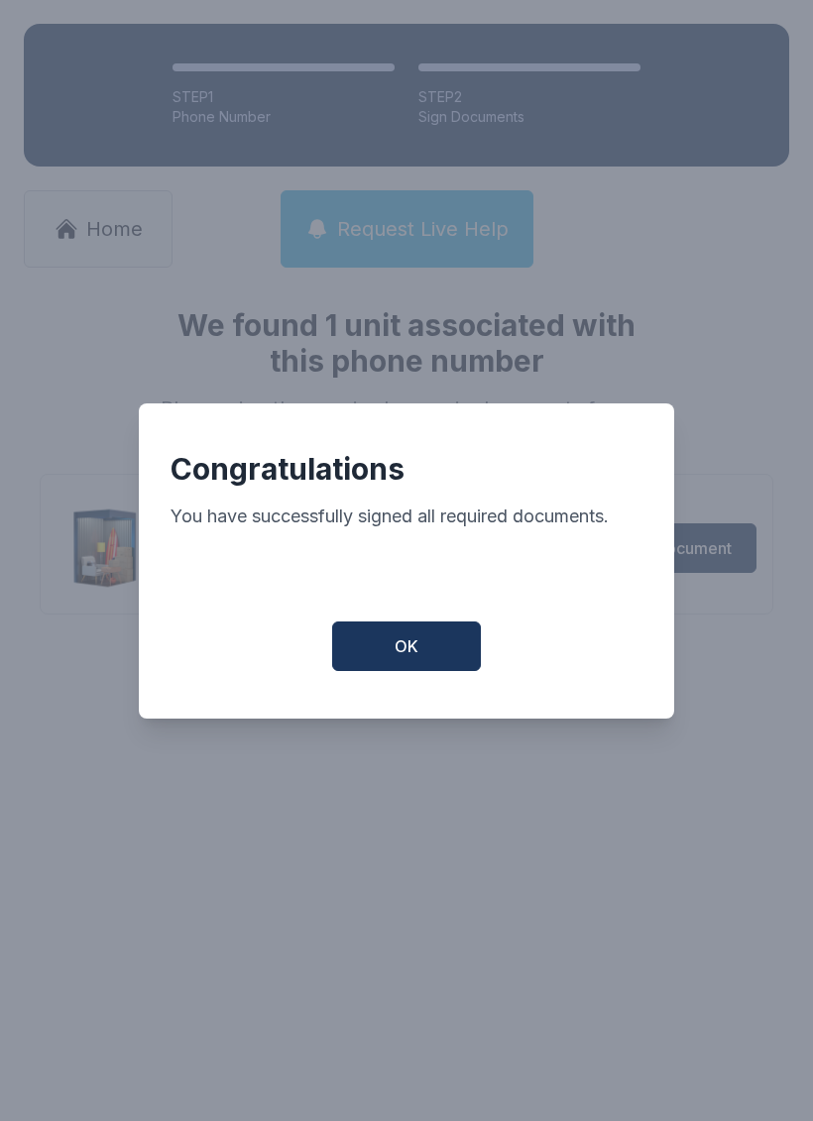
click at [411, 646] on span "OK" at bounding box center [407, 647] width 24 height 24
